Goal: Find specific page/section: Find specific page/section

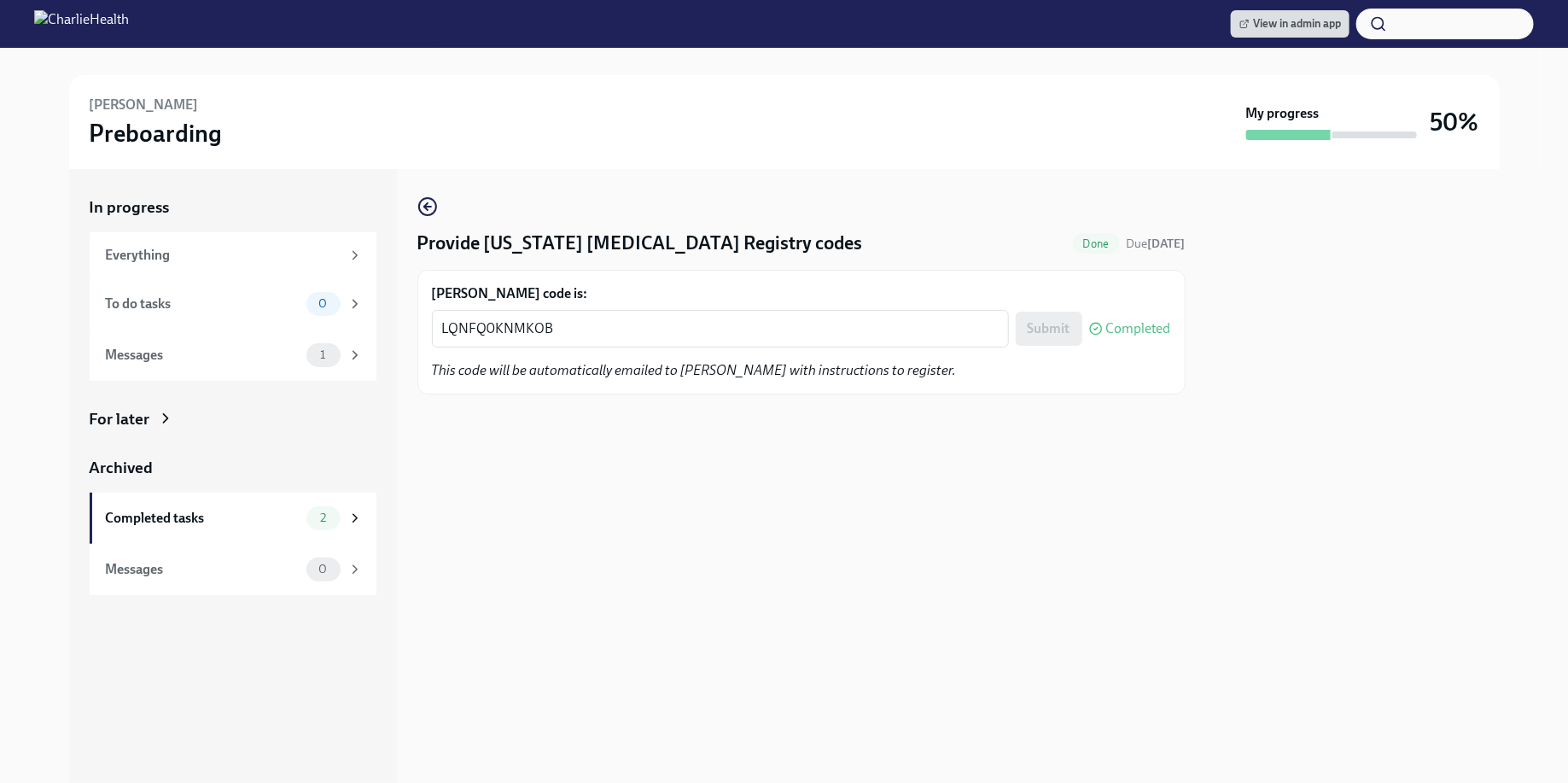
click at [883, 165] on div "Beth Sweeney Preboarding My progress 50%" at bounding box center [784, 123] width 1430 height 94
click at [1273, 7] on div "View in admin app" at bounding box center [784, 24] width 1568 height 48
click at [1268, 23] on span "View in admin app" at bounding box center [1290, 24] width 102 height 17
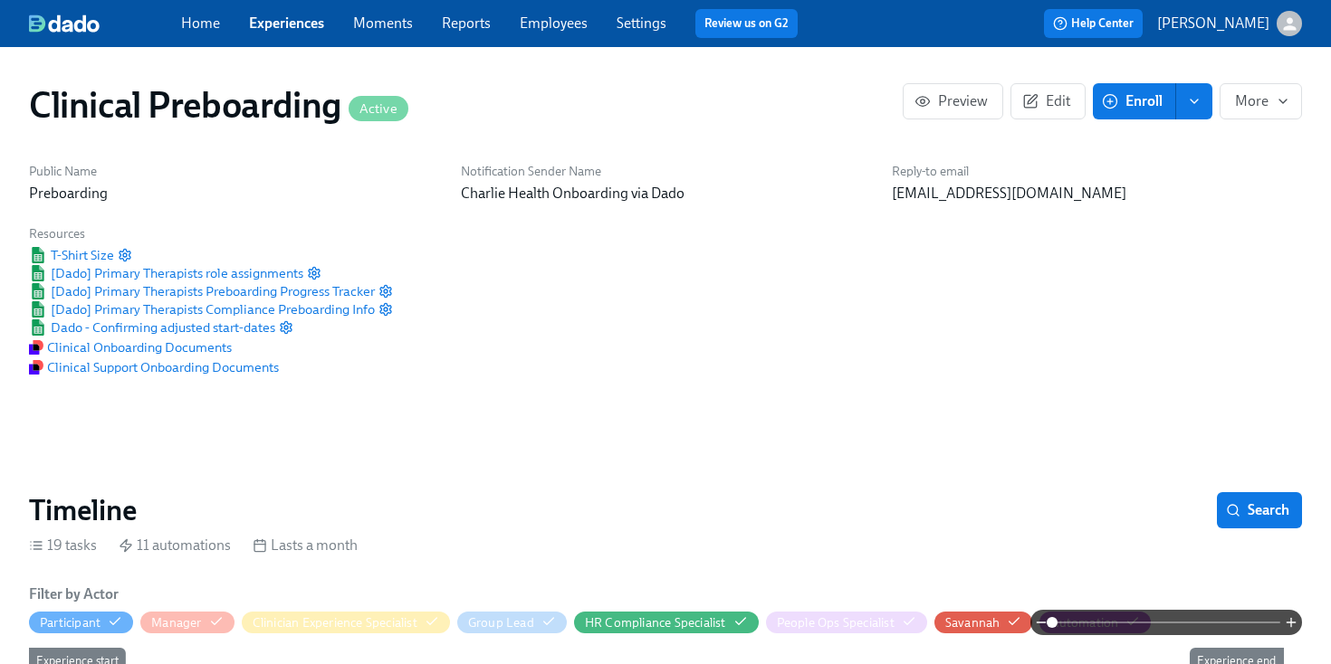
click at [526, 28] on link "Employees" at bounding box center [554, 22] width 68 height 17
